Goal: Transaction & Acquisition: Purchase product/service

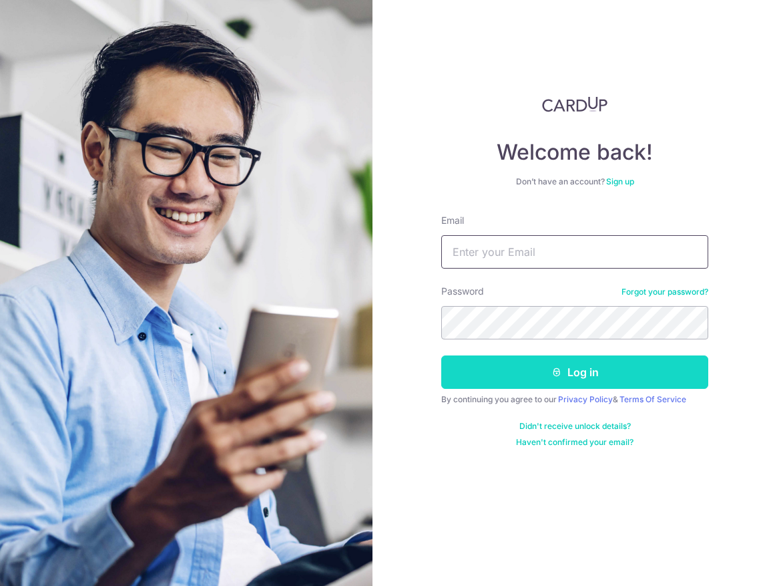
type input "[EMAIL_ADDRESS][DOMAIN_NAME]"
click at [571, 373] on button "Log in" at bounding box center [574, 371] width 267 height 33
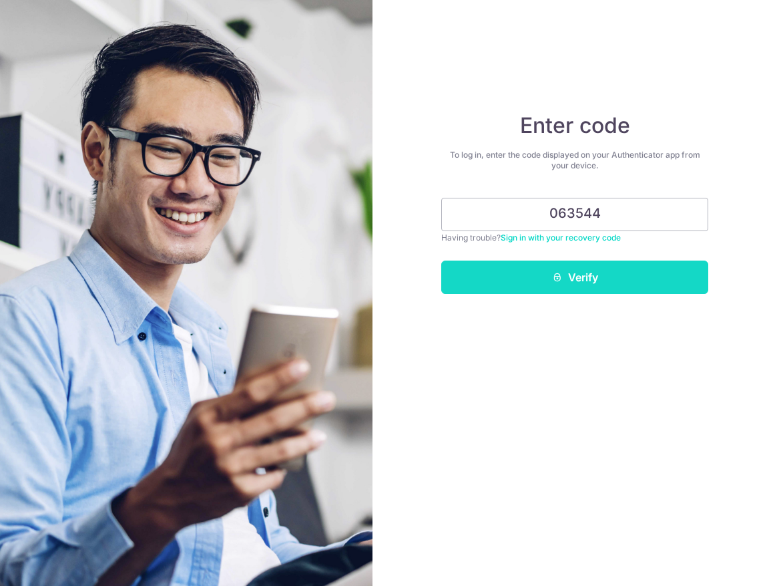
type input "063544"
click at [650, 266] on button "Verify" at bounding box center [574, 276] width 267 height 33
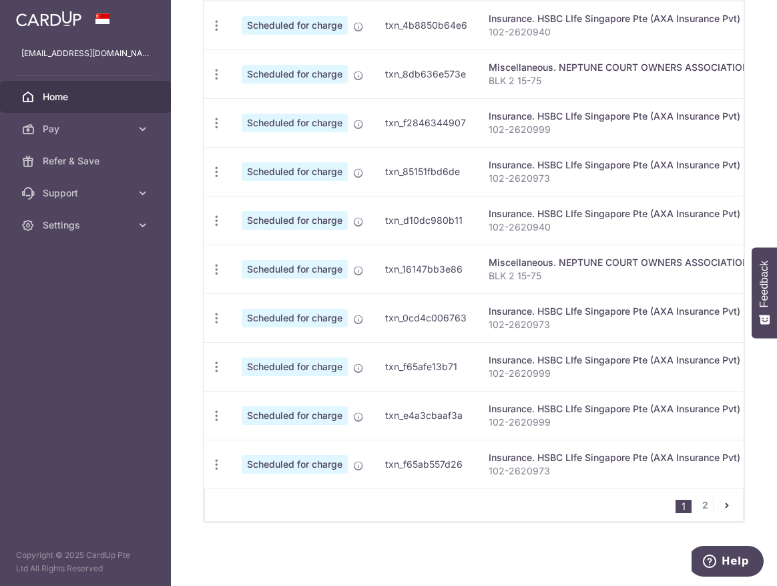
scroll to position [100, 0]
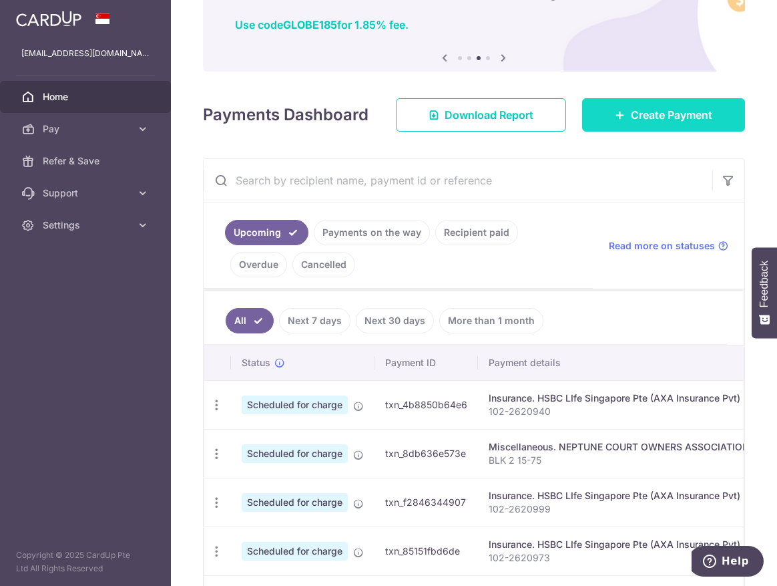
click at [633, 122] on span "Create Payment" at bounding box center [671, 115] width 81 height 16
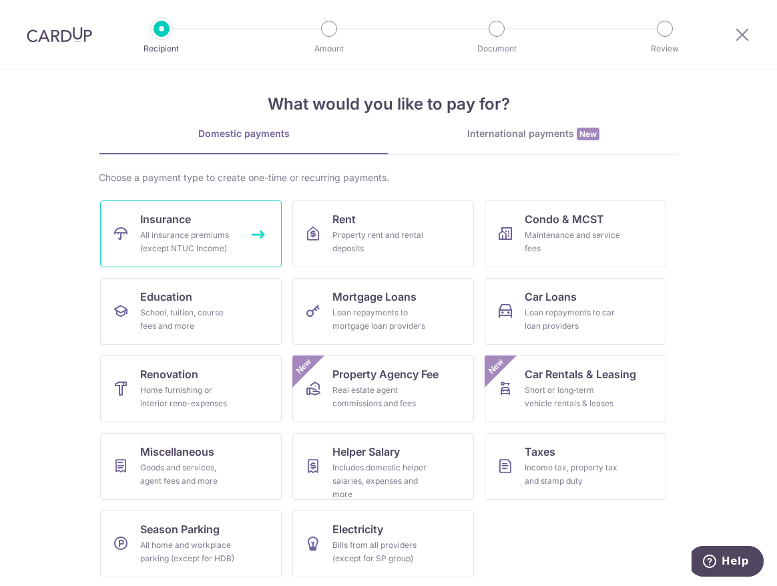
scroll to position [12, 0]
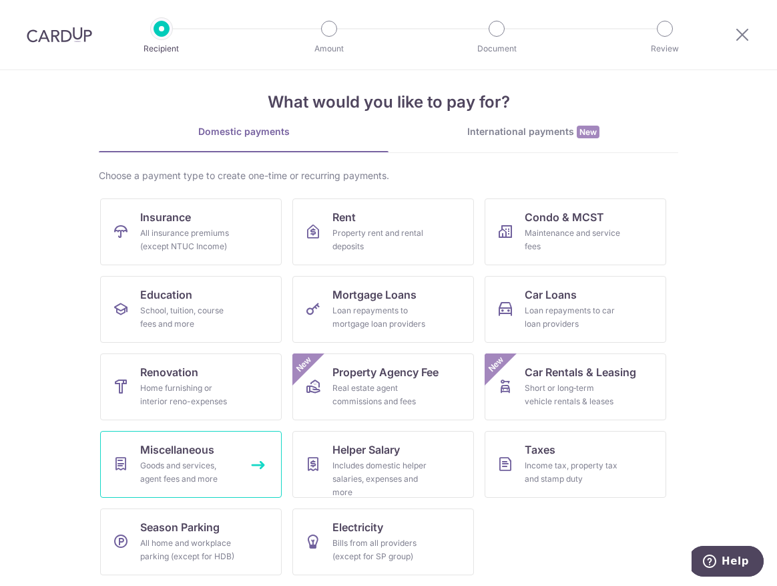
click at [225, 463] on div "Goods and services, agent fees and more" at bounding box center [188, 472] width 96 height 27
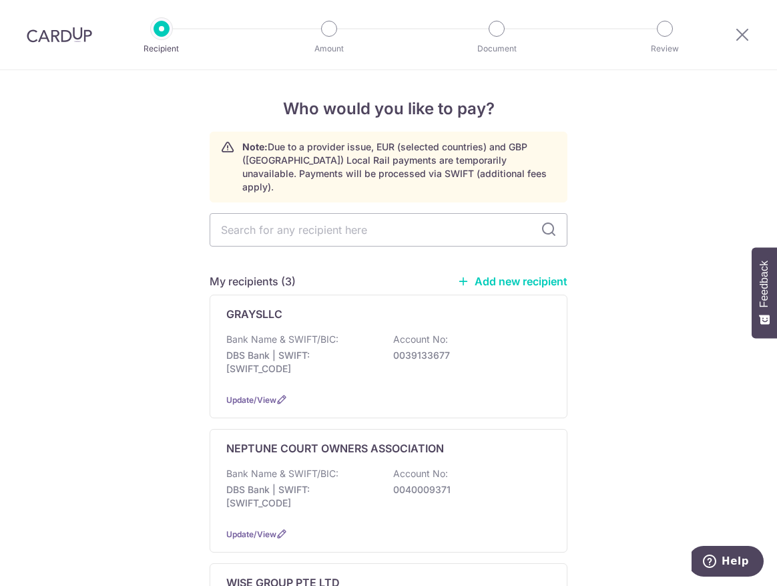
click at [531, 274] on link "Add new recipient" at bounding box center [512, 280] width 110 height 13
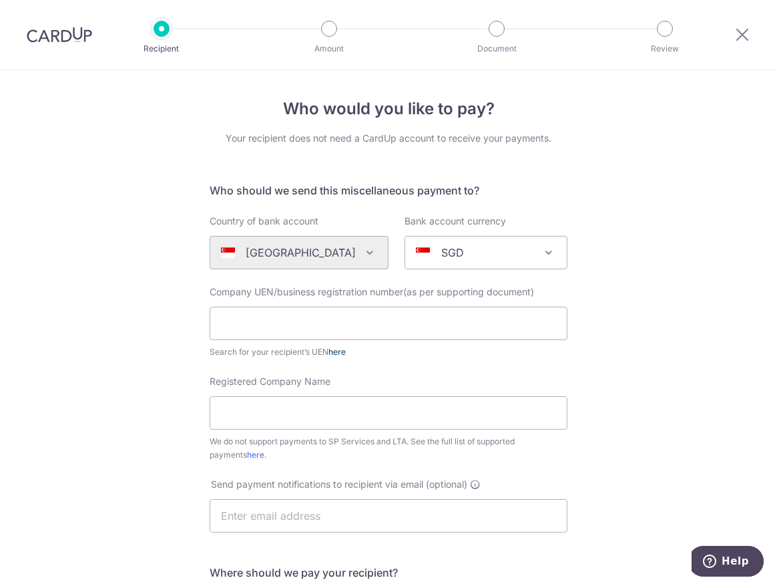
click at [336, 353] on link "here" at bounding box center [337, 352] width 17 height 10
